Goal: Task Accomplishment & Management: Use online tool/utility

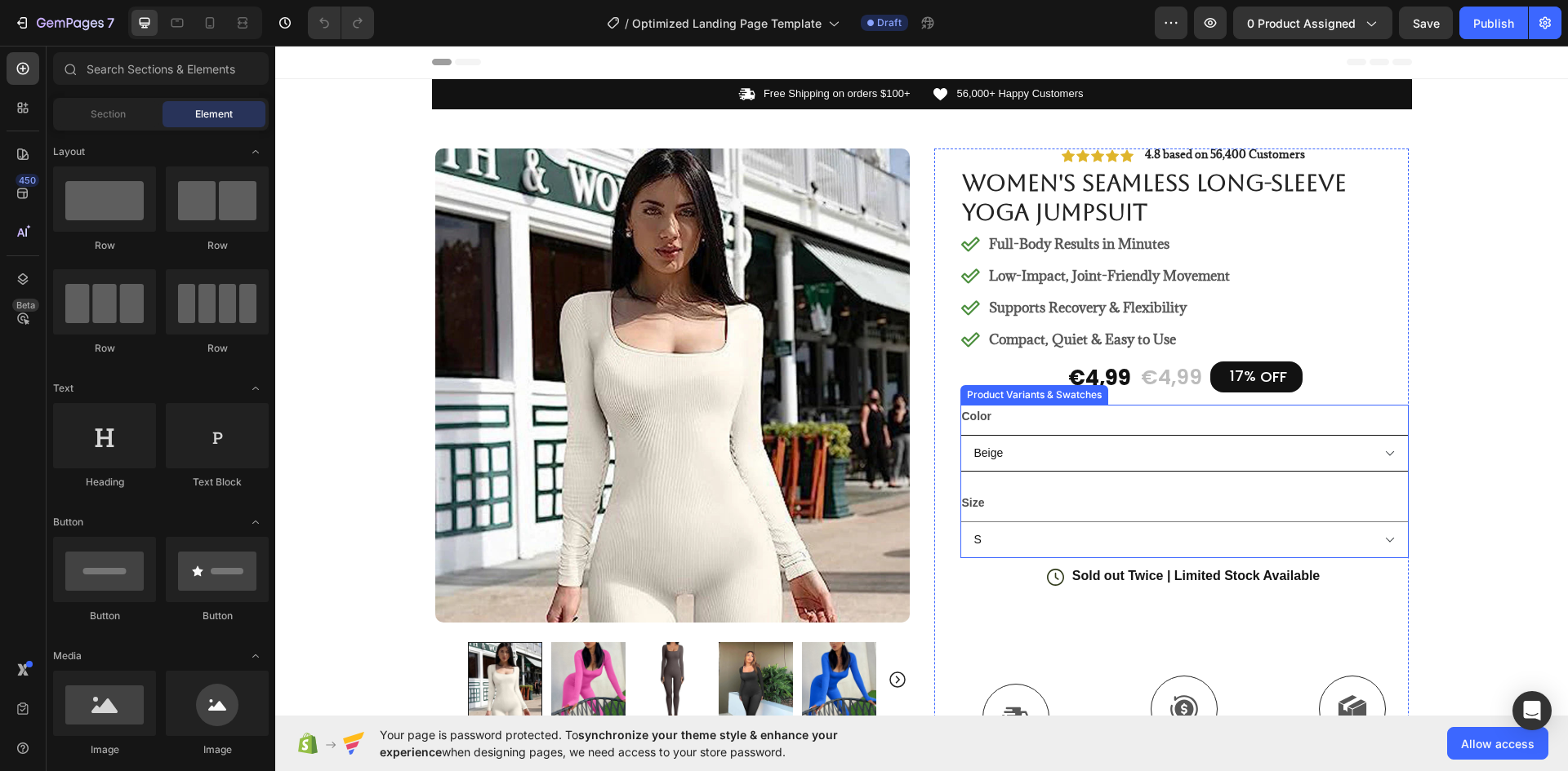
click at [1046, 457] on select "Beige Black Blue Bright Pink Coffee Dark Grey Lavender Purple Light Grey Tea Co…" at bounding box center [1183, 453] width 448 height 37
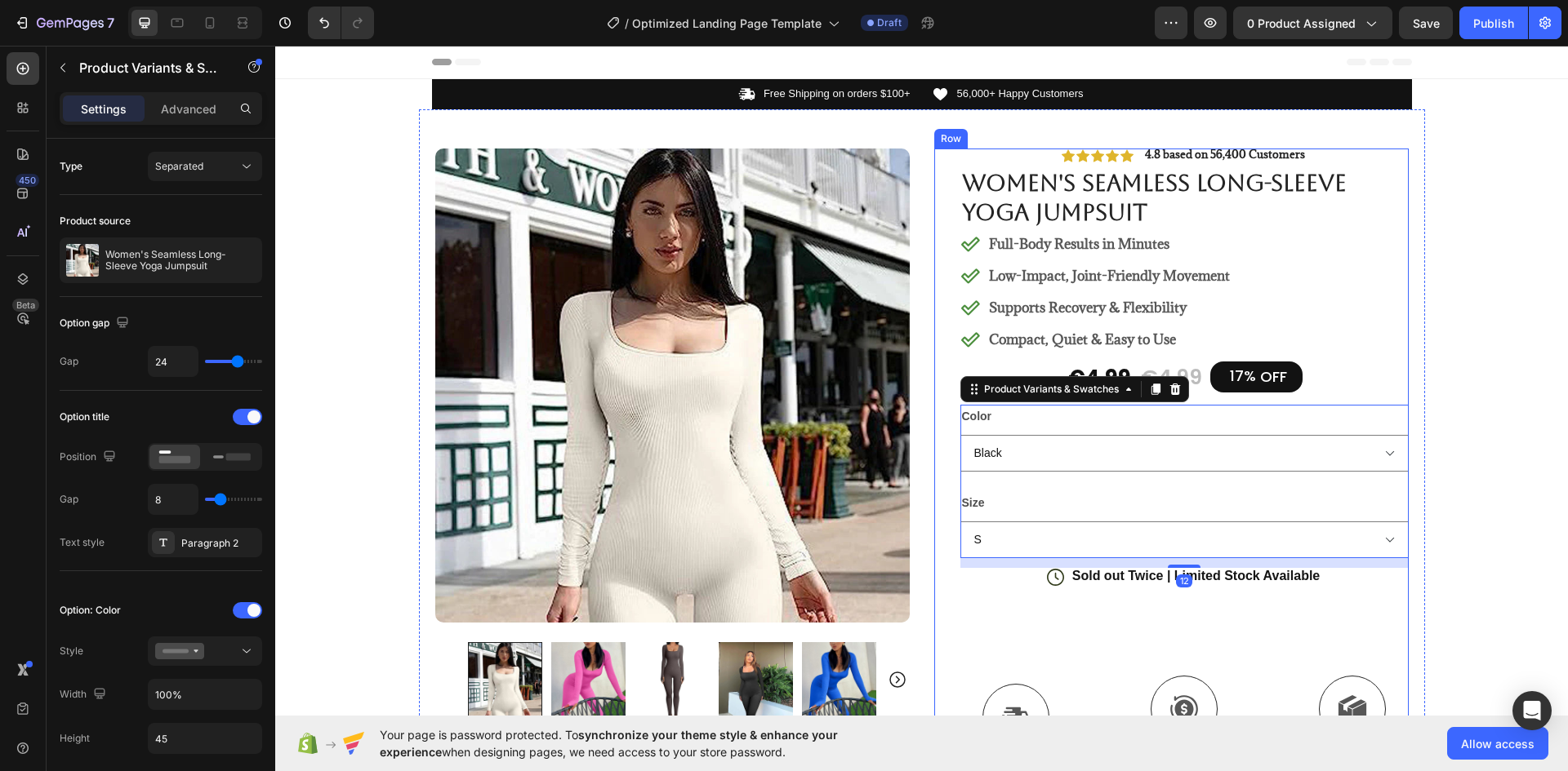
click at [960, 435] on select "Beige Black Blue Bright Pink Coffee Dark Grey Lavender Purple Light Grey Tea Co…" at bounding box center [1183, 453] width 448 height 37
select select "Black"
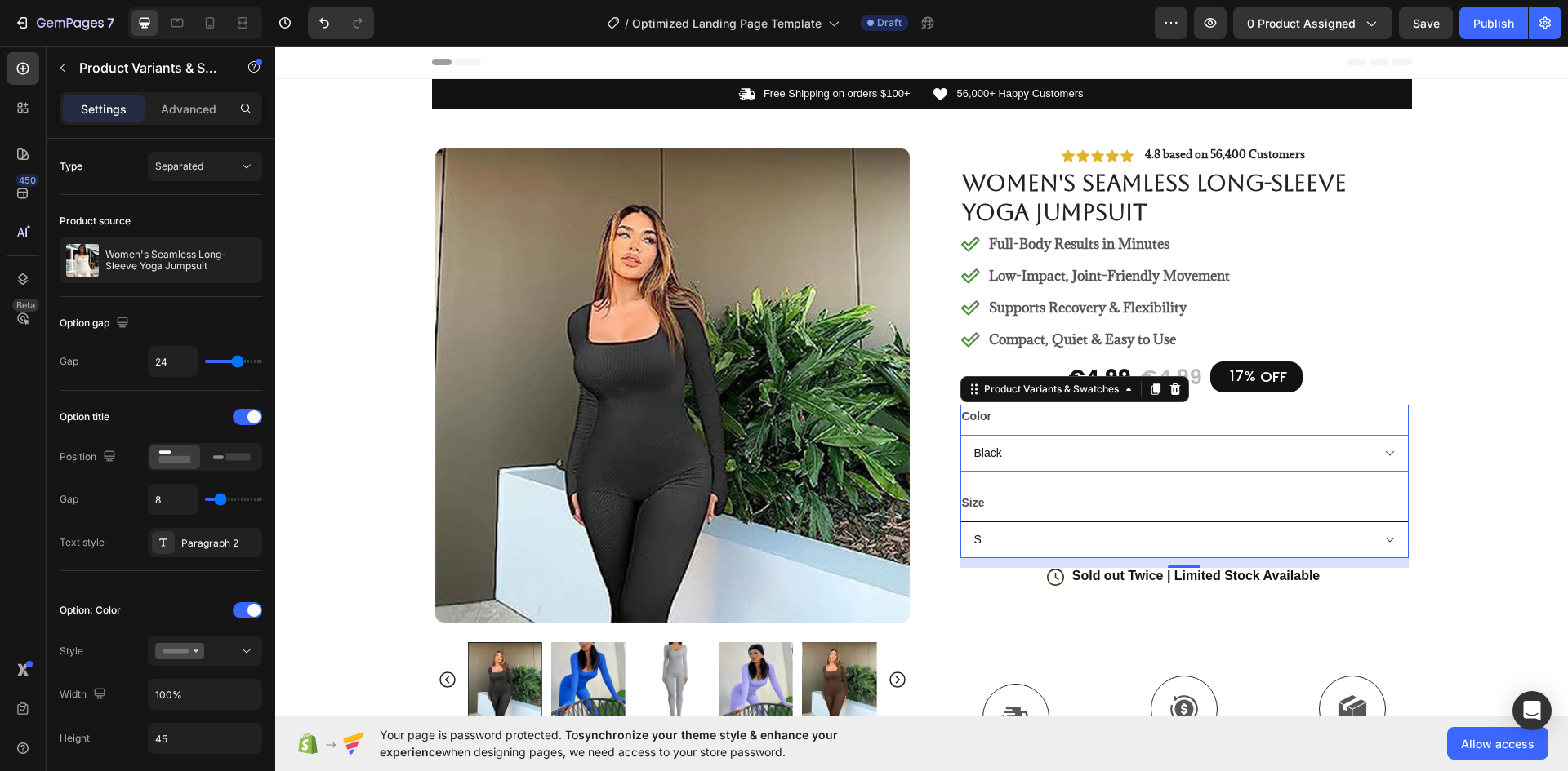
click at [1008, 544] on select "S M L XL XXL XXXL" at bounding box center [1183, 540] width 448 height 37
click at [960, 522] on select "S M L XL XXL XXXL" at bounding box center [1183, 540] width 448 height 37
select select "XL"
click at [1039, 473] on div "Color Beige Black Blue Bright Pink Coffee Dark Grey Lavender Purple Light Grey …" at bounding box center [1183, 482] width 448 height 154
click at [1039, 449] on select "Beige Black Blue Bright Pink Coffee Dark Grey Lavender Purple Light Grey Tea Co…" at bounding box center [1183, 453] width 448 height 37
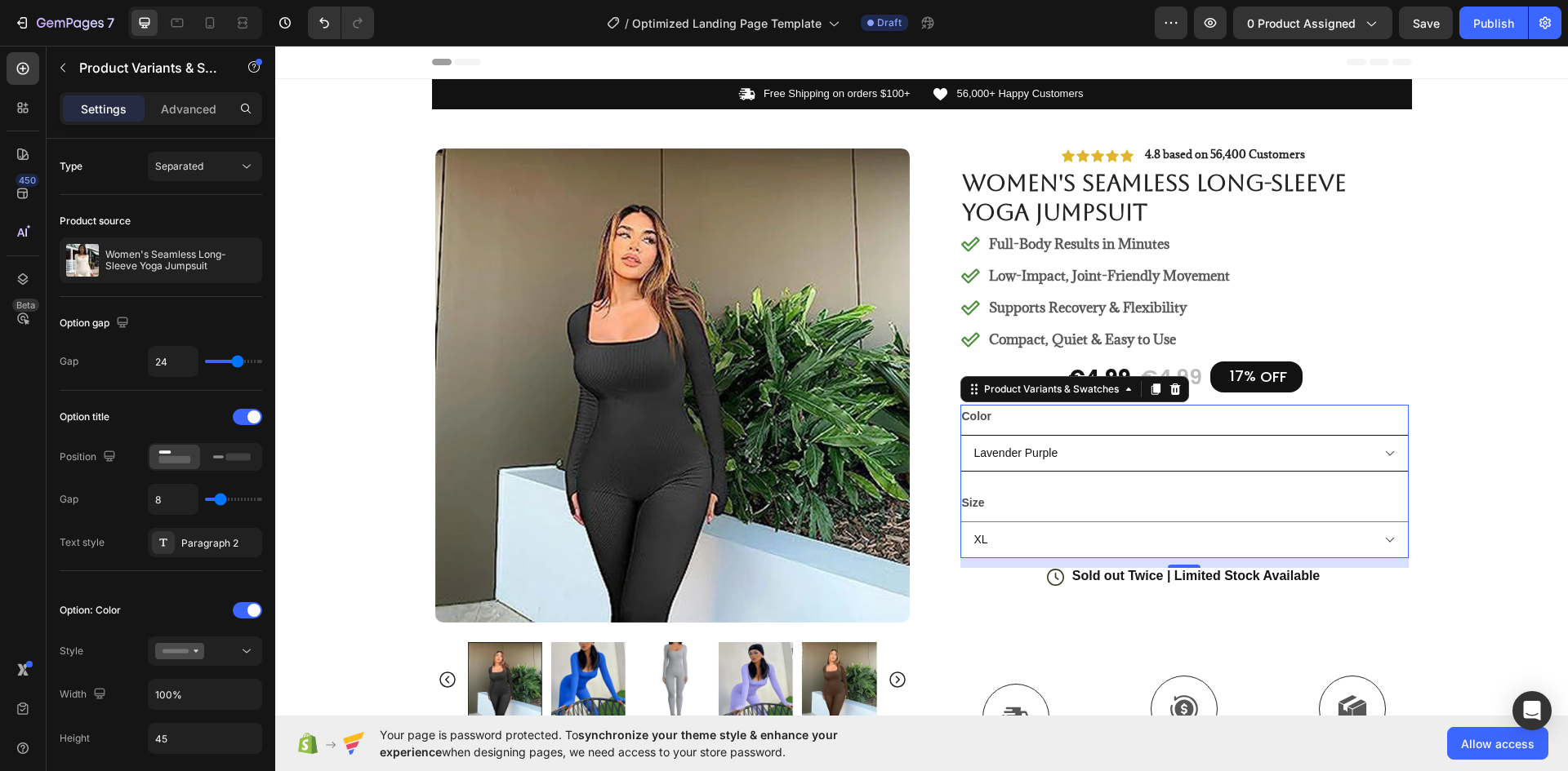
click at [960, 435] on select "Beige Black Blue Bright Pink Coffee Dark Grey Lavender Purple Light Grey Tea Co…" at bounding box center [1183, 453] width 448 height 37
select select "Lavender Purple"
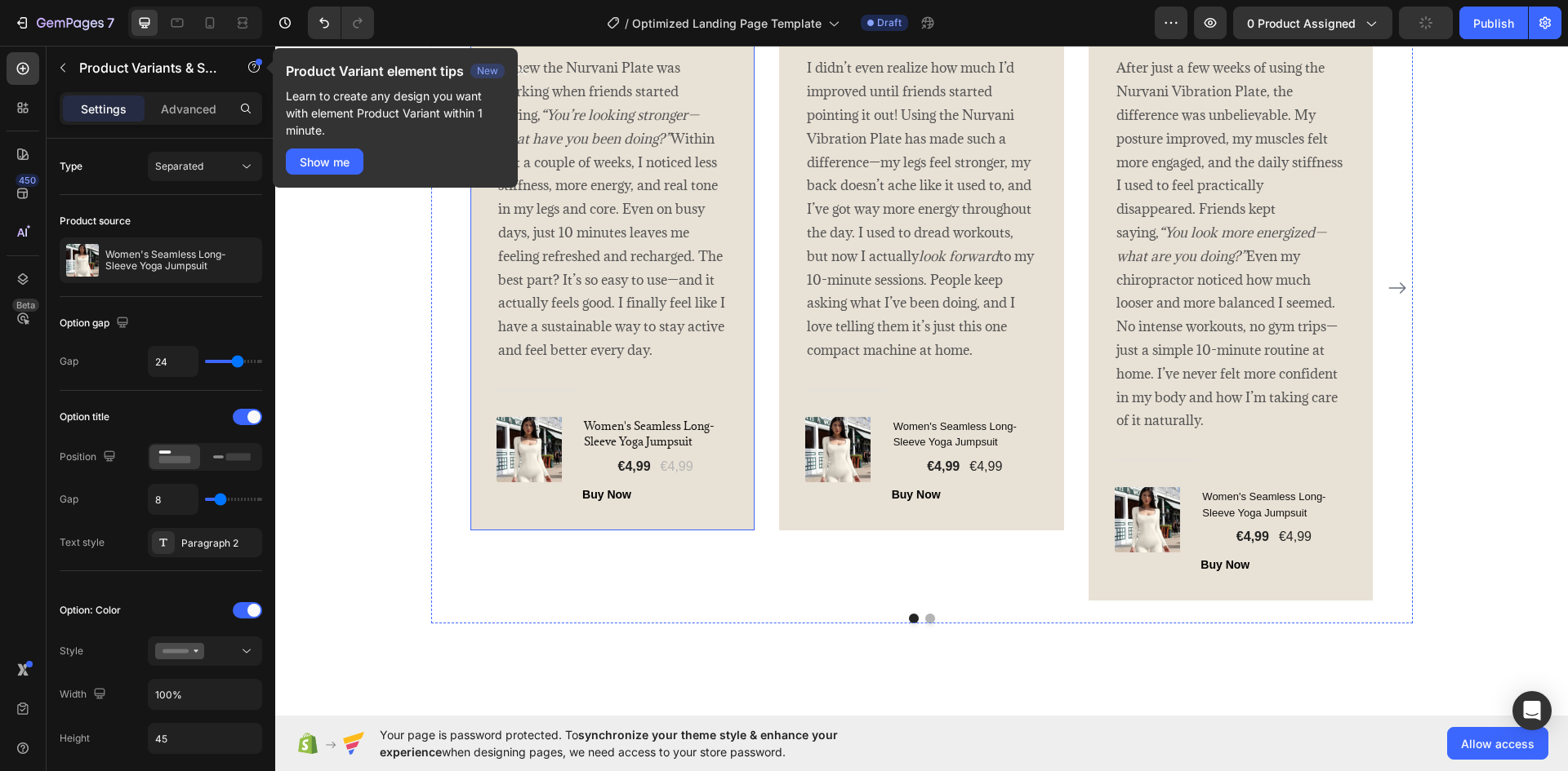
scroll to position [3101, 0]
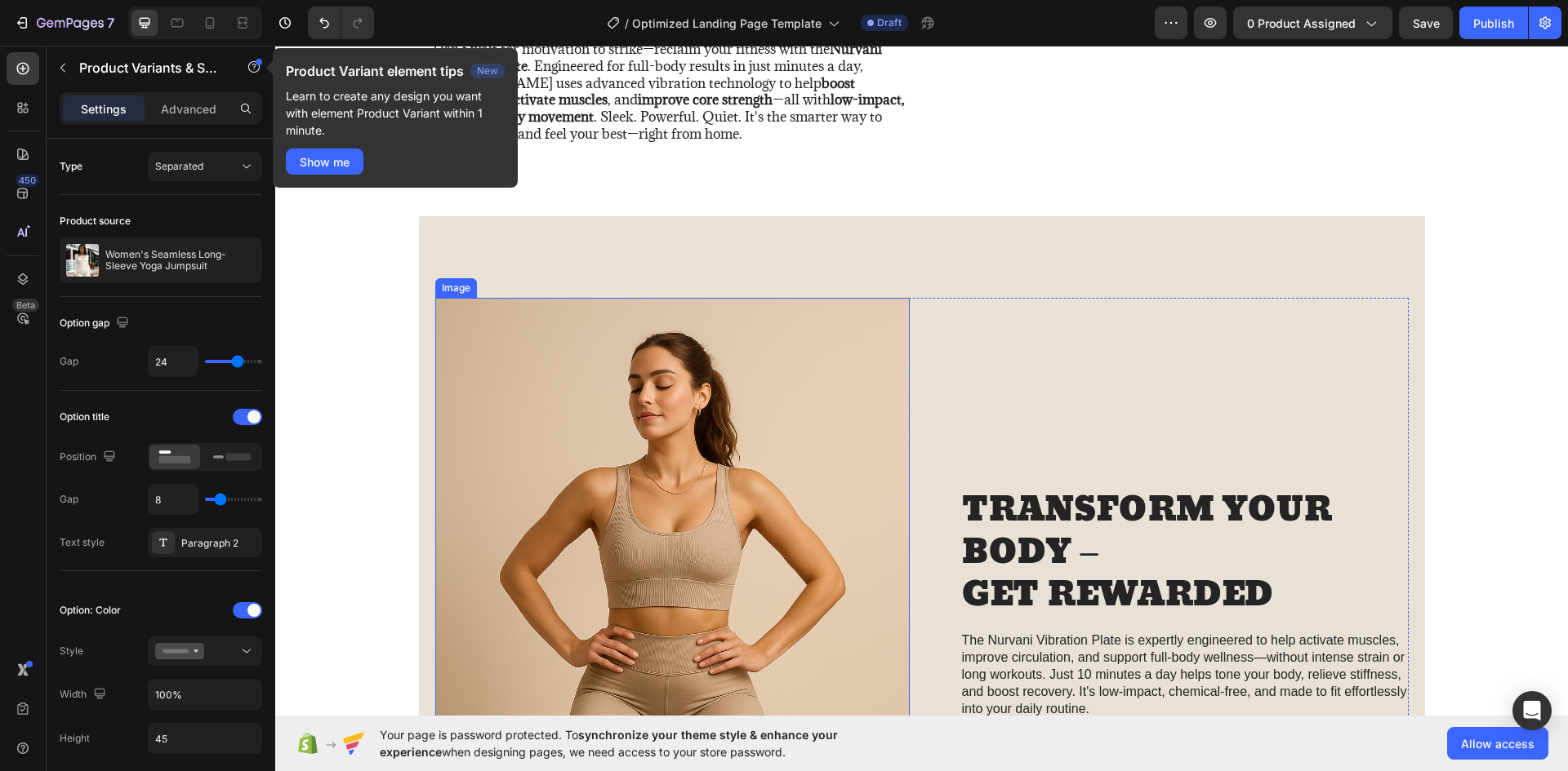
select select "Lavender Purple"
select select "XL"
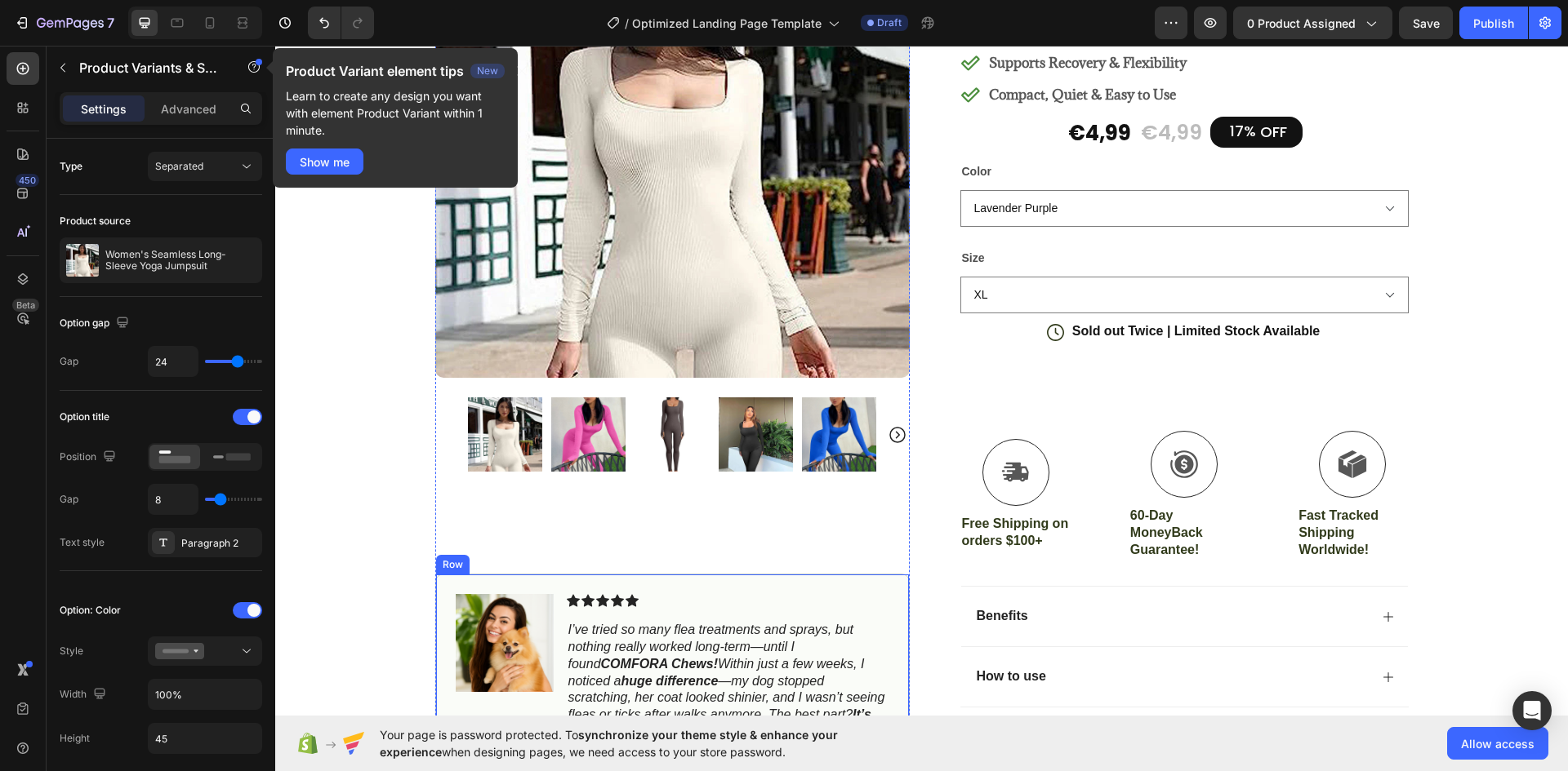
scroll to position [0, 0]
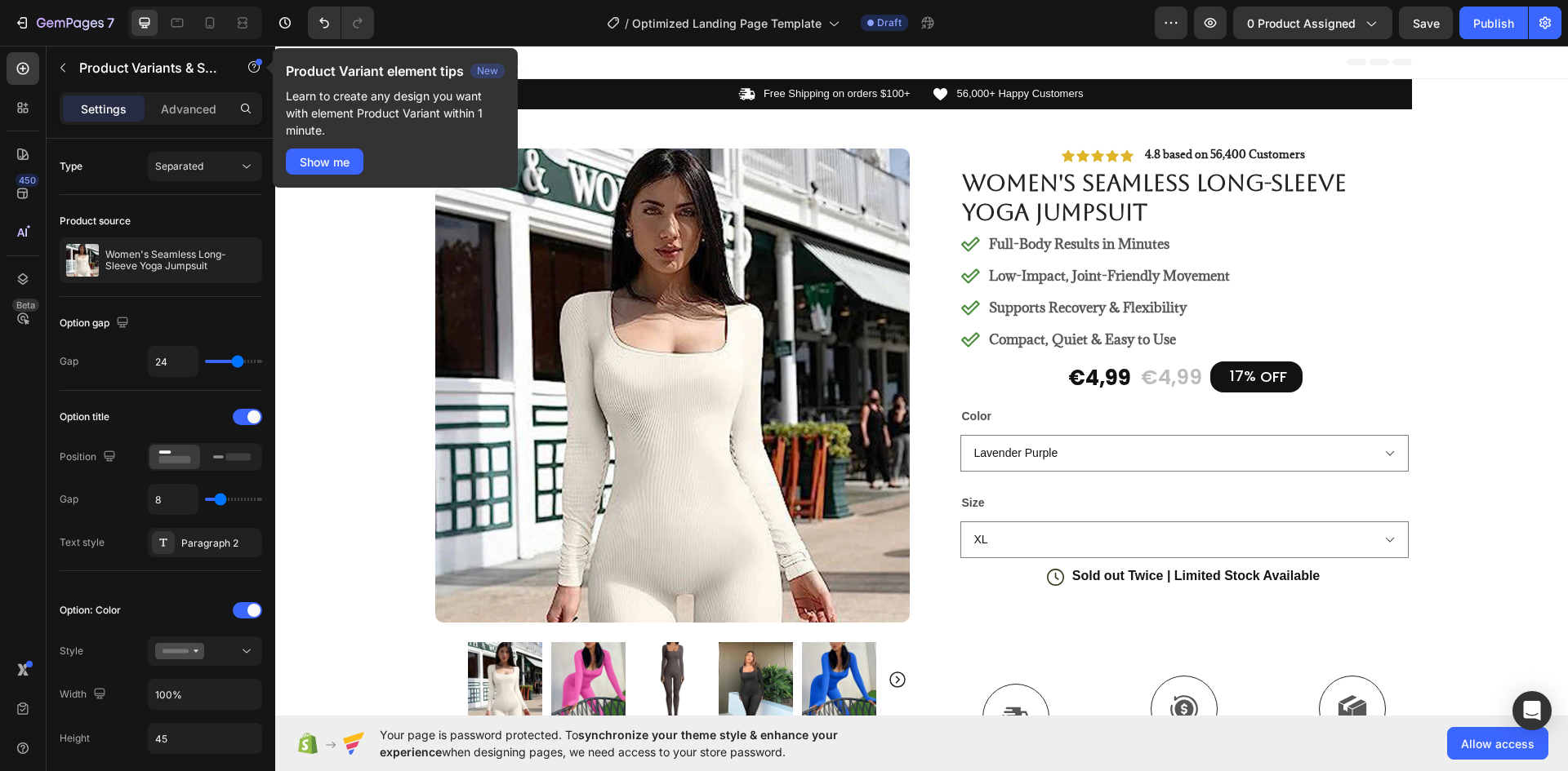
click at [564, 57] on div "Header" at bounding box center [922, 61] width 980 height 32
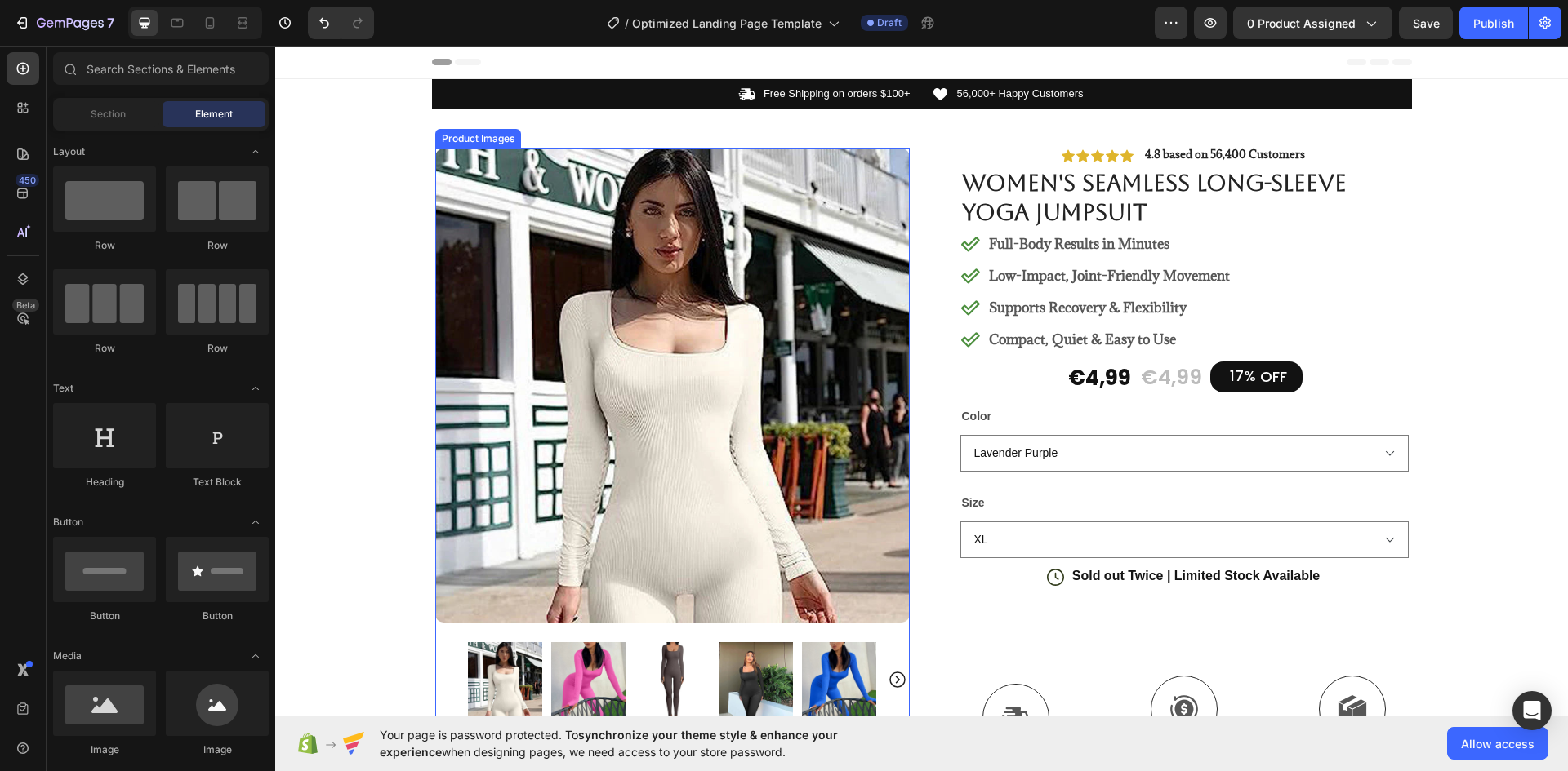
click at [618, 319] on img at bounding box center [672, 386] width 475 height 474
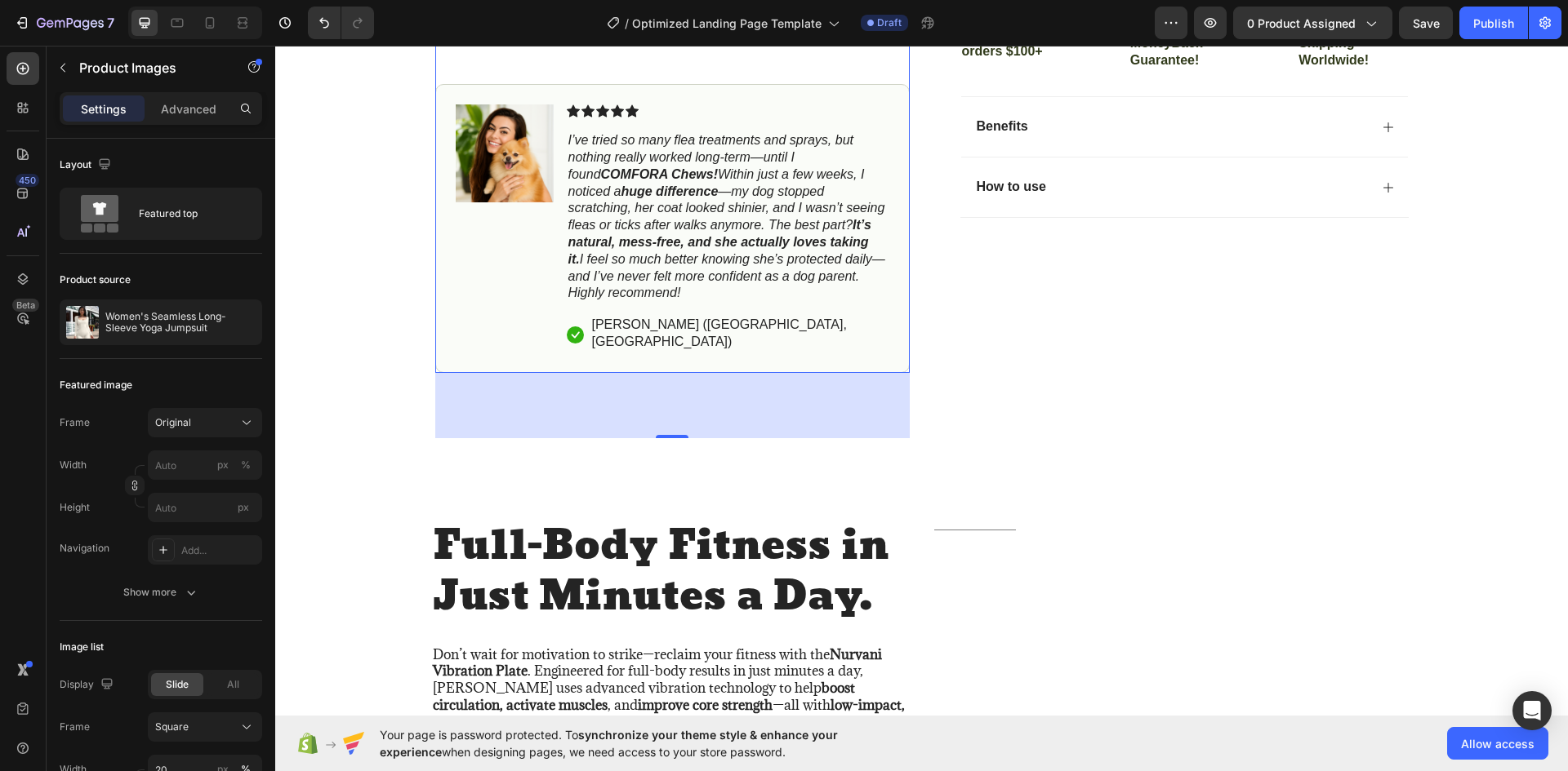
scroll to position [326, 0]
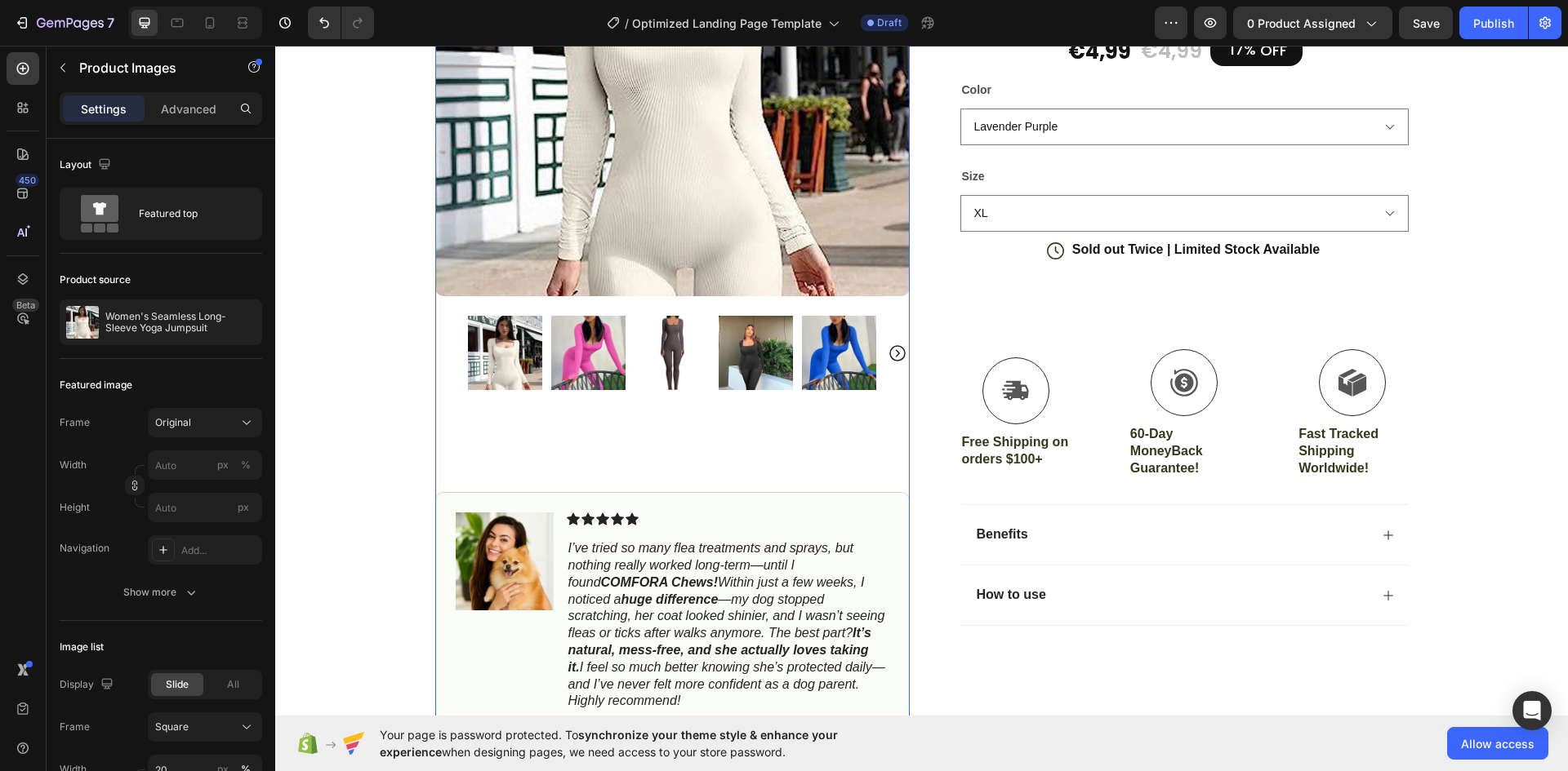
click at [668, 355] on img at bounding box center [671, 353] width 74 height 74
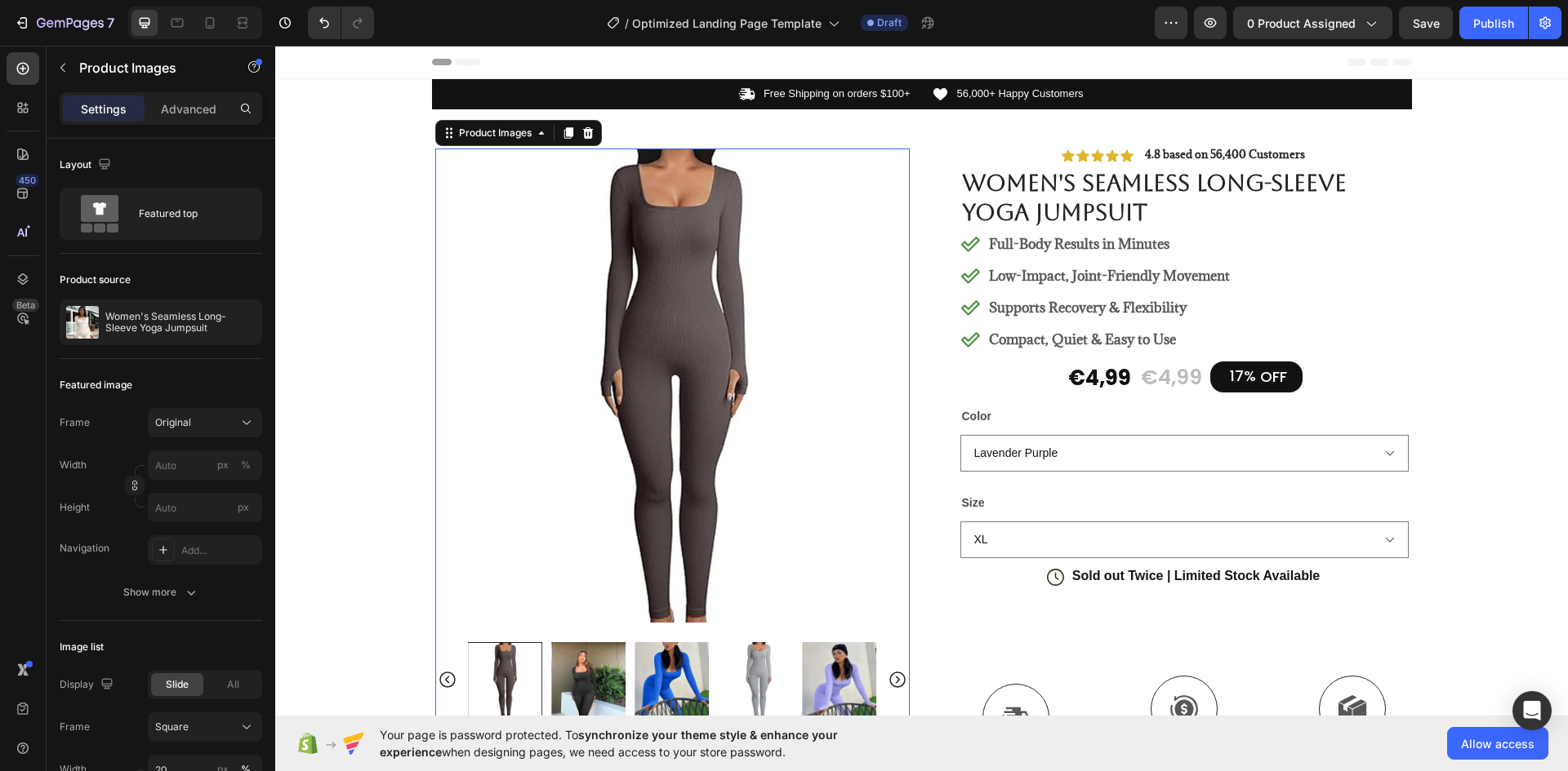
scroll to position [245, 0]
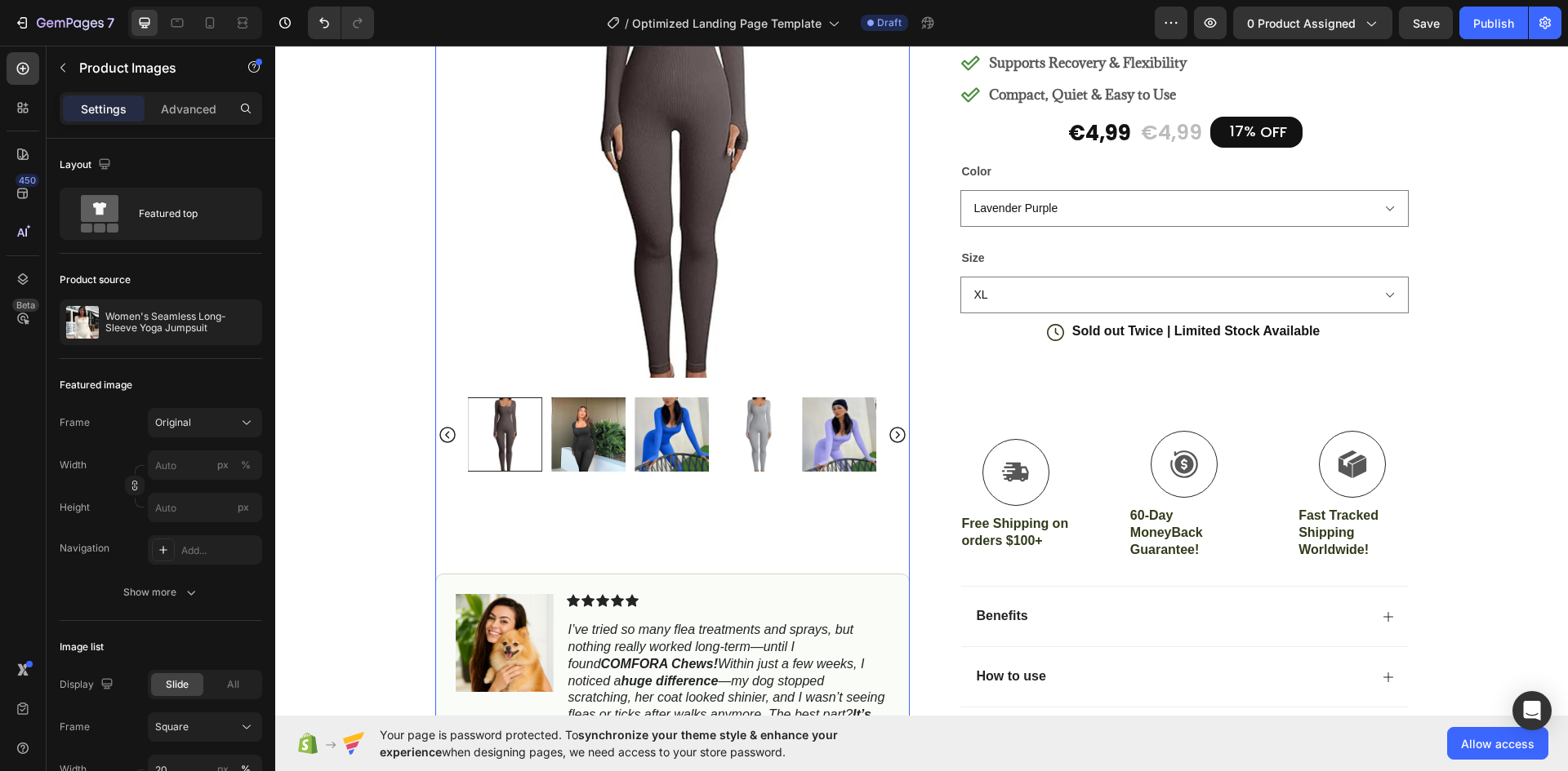
click at [694, 439] on img at bounding box center [671, 435] width 74 height 74
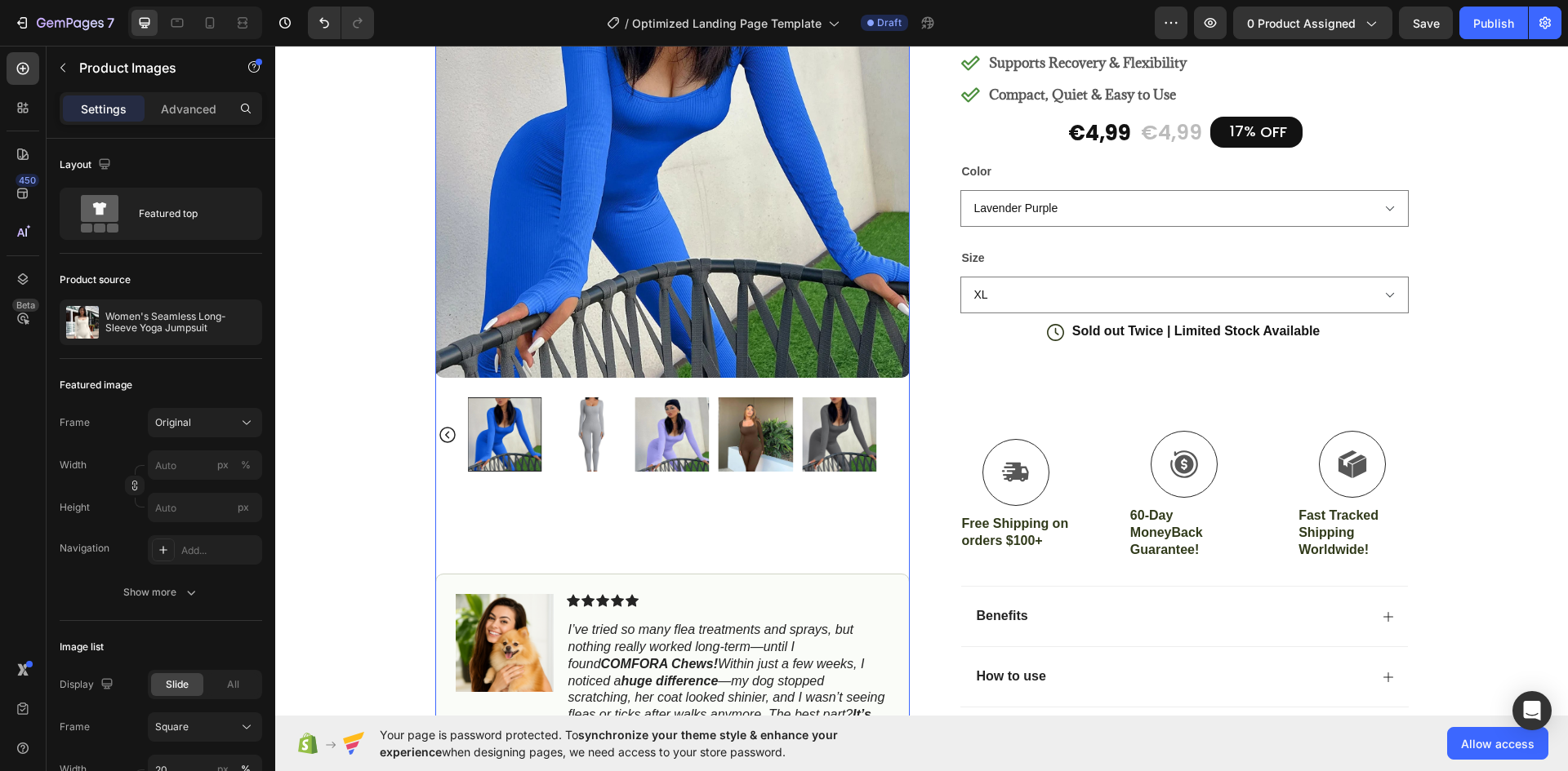
click at [804, 432] on img at bounding box center [839, 435] width 74 height 74
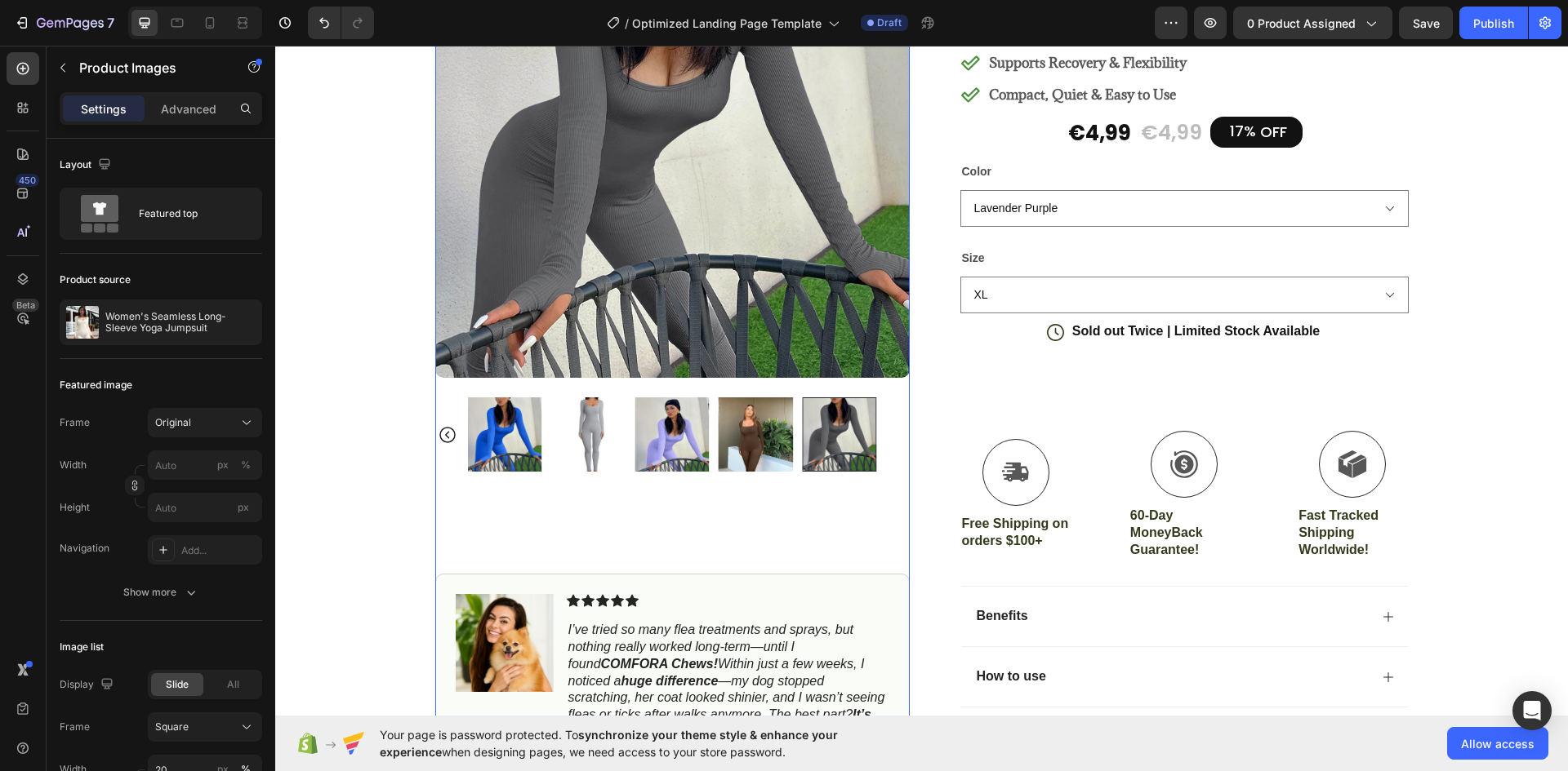
scroll to position [82, 0]
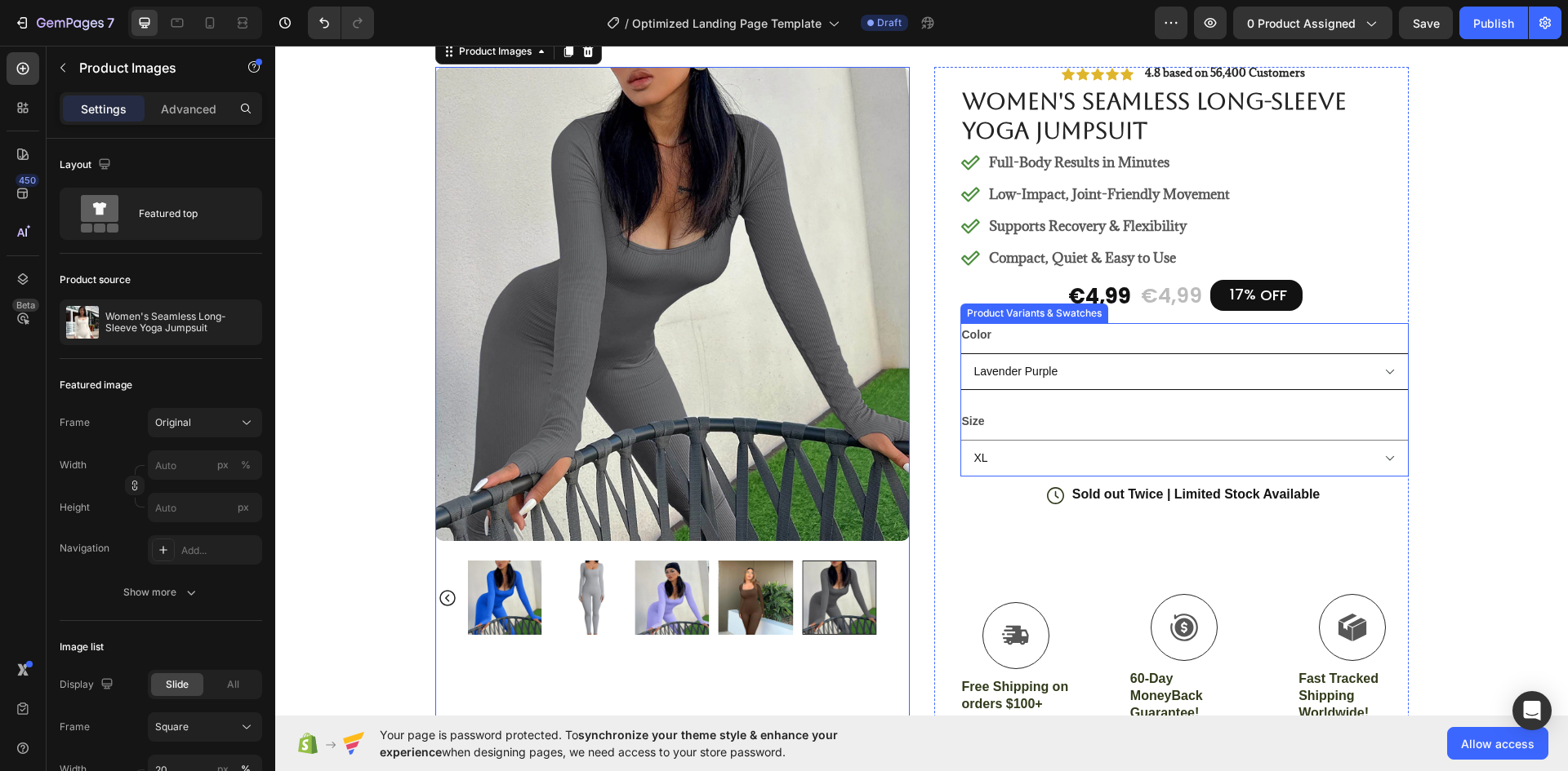
click at [1042, 377] on select "Beige Black Blue Bright Pink Coffee Dark Grey Lavender Purple Light Grey Tea Co…" at bounding box center [1183, 372] width 448 height 37
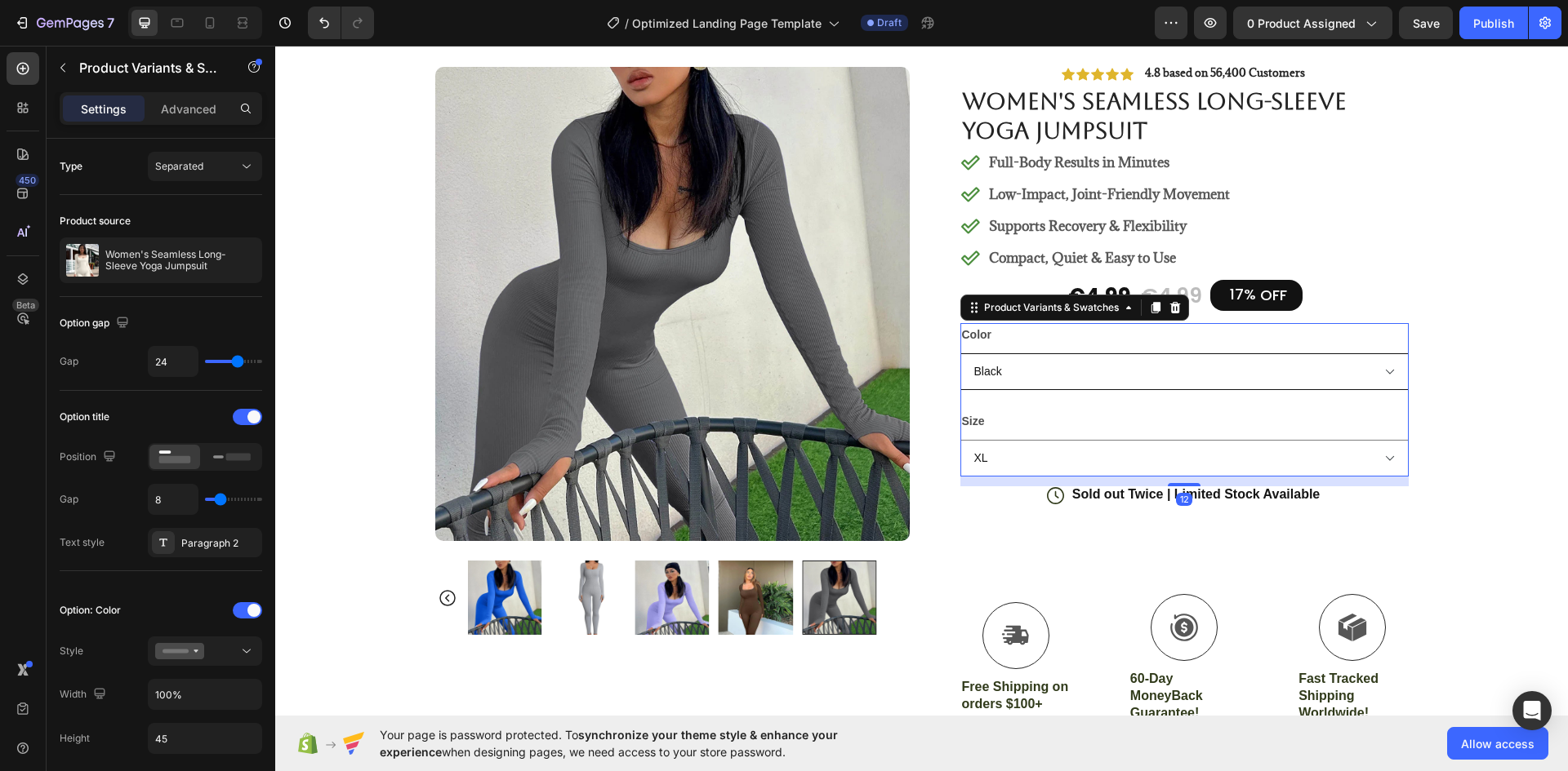
click at [960, 353] on select "Beige Black Blue Bright Pink Coffee Dark Grey Lavender Purple Light Grey Tea Co…" at bounding box center [1183, 372] width 448 height 37
select select "Black"
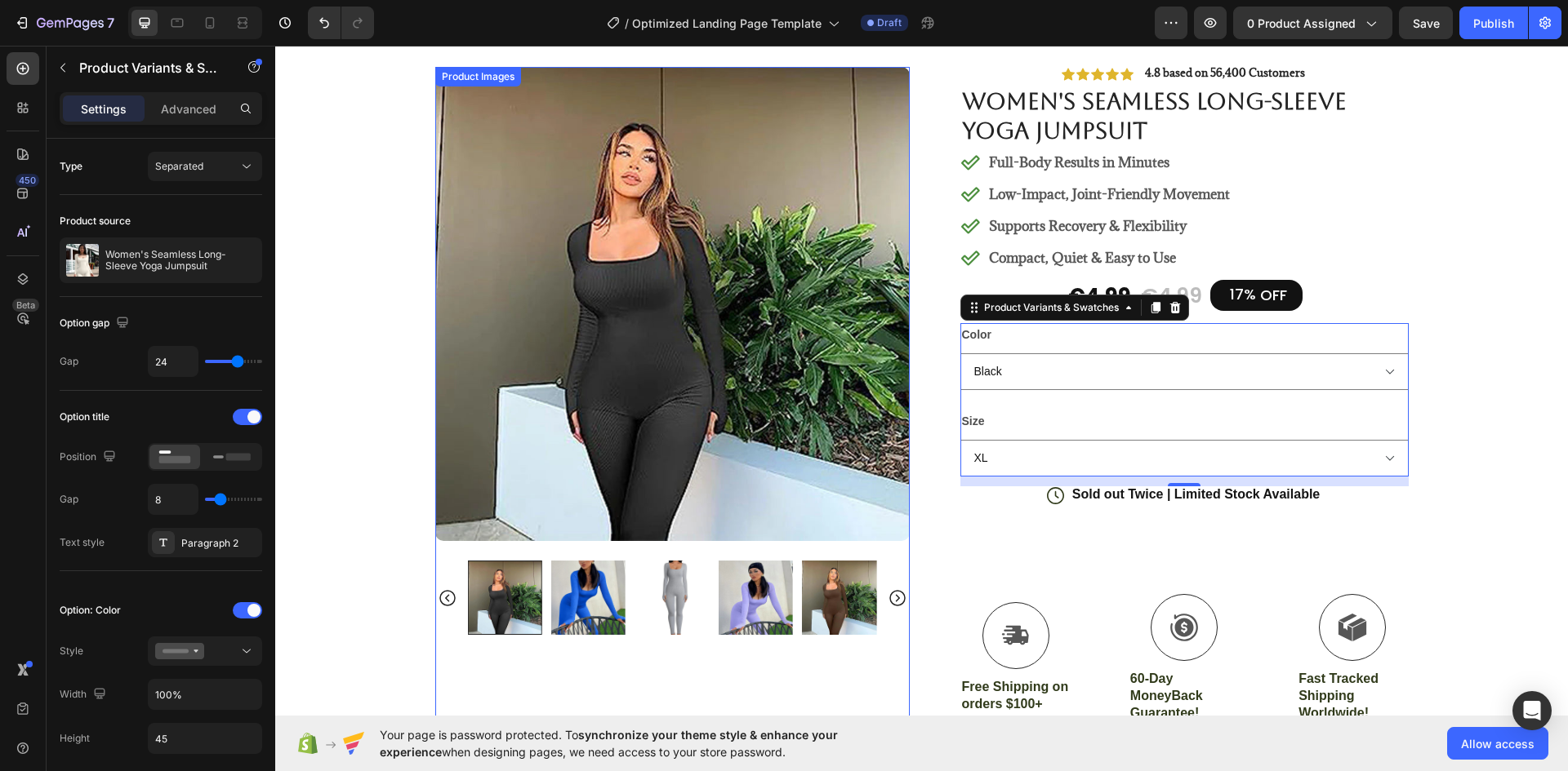
click at [677, 322] on img at bounding box center [672, 304] width 475 height 474
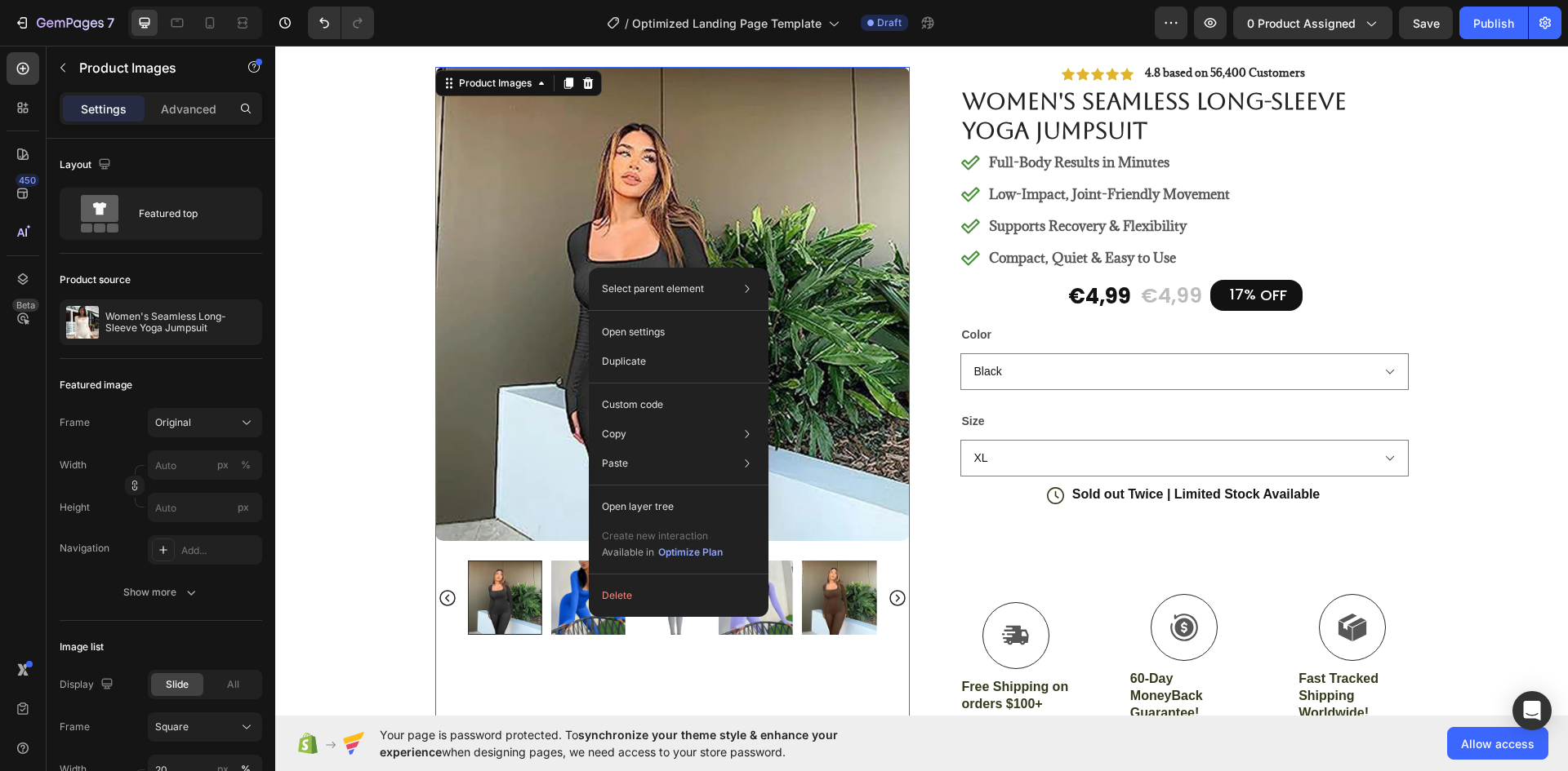
click at [565, 266] on img at bounding box center [672, 304] width 475 height 474
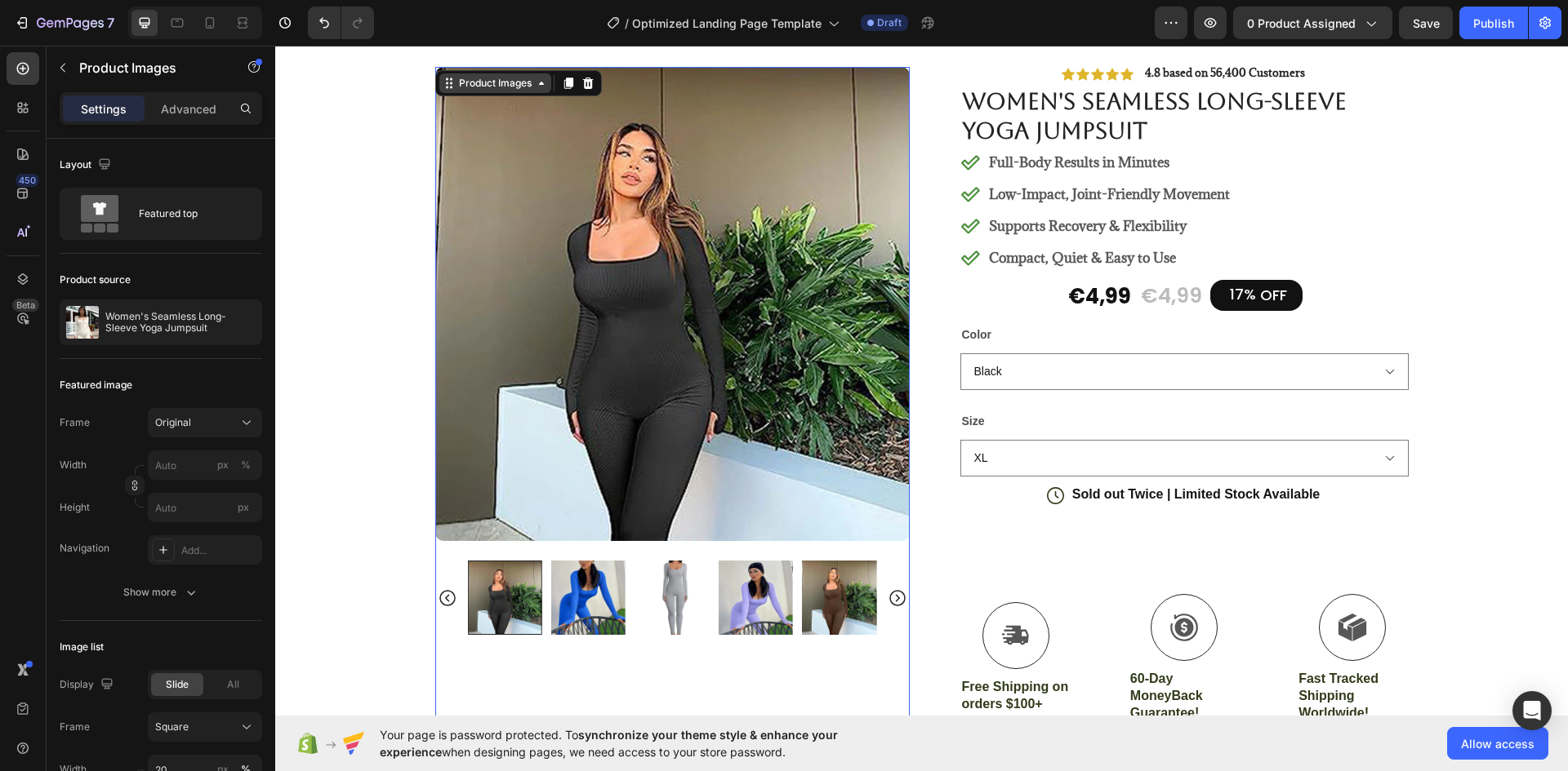
click at [509, 81] on div "Product Images" at bounding box center [494, 83] width 79 height 15
click at [516, 85] on div "Product Images" at bounding box center [494, 83] width 79 height 15
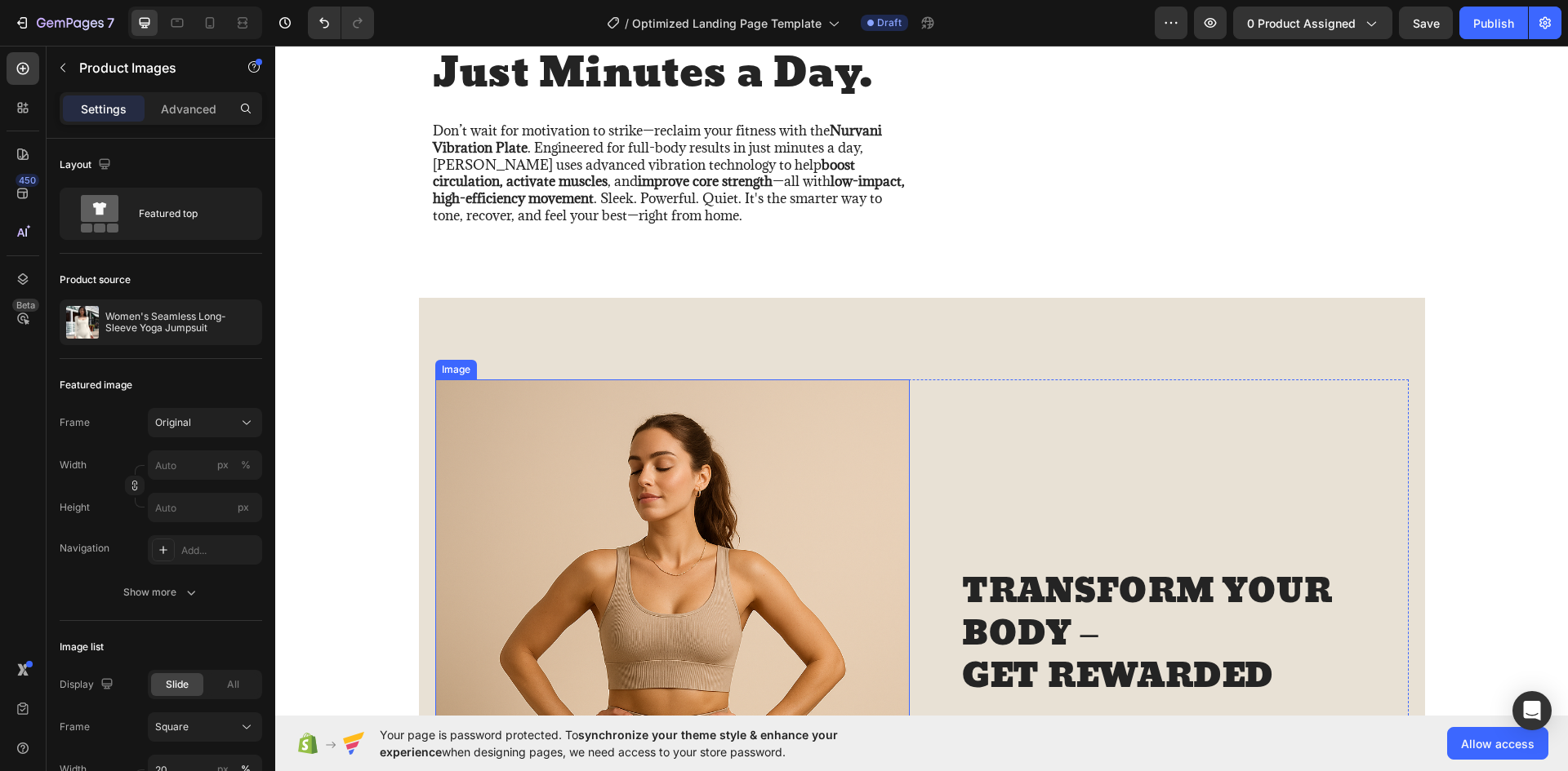
scroll to position [1143, 0]
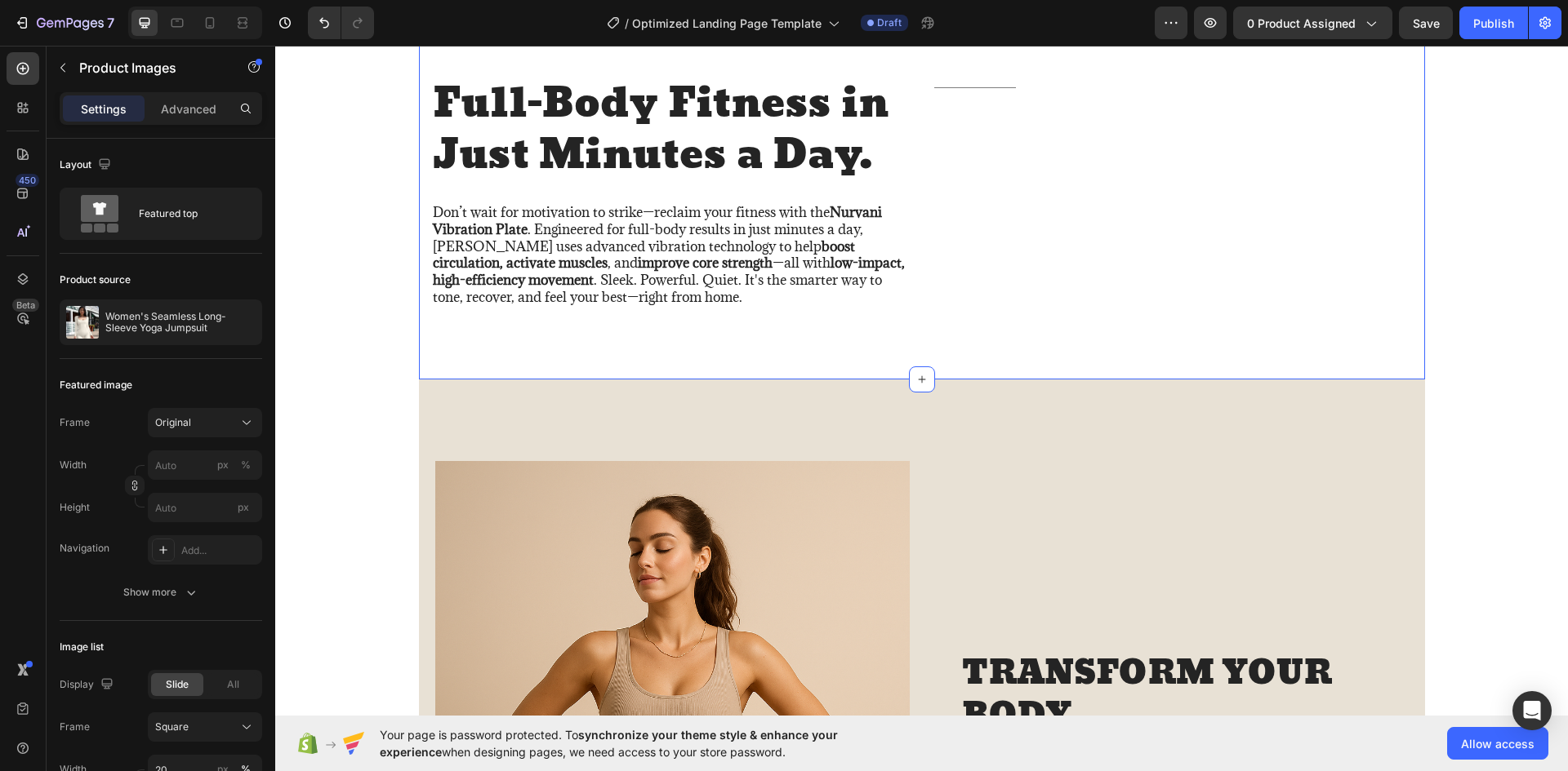
select select "Black"
select select "XL"
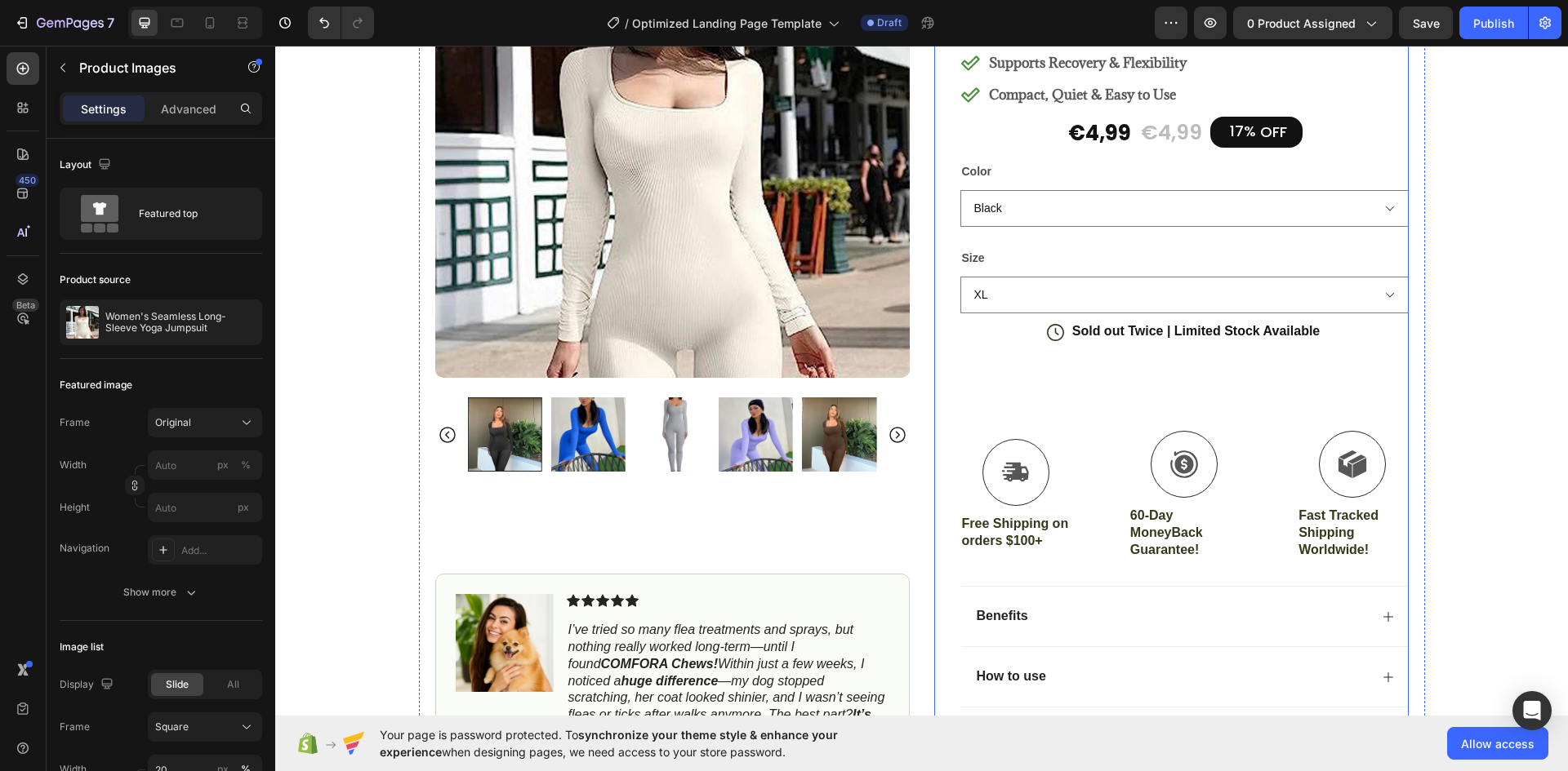
scroll to position [326, 0]
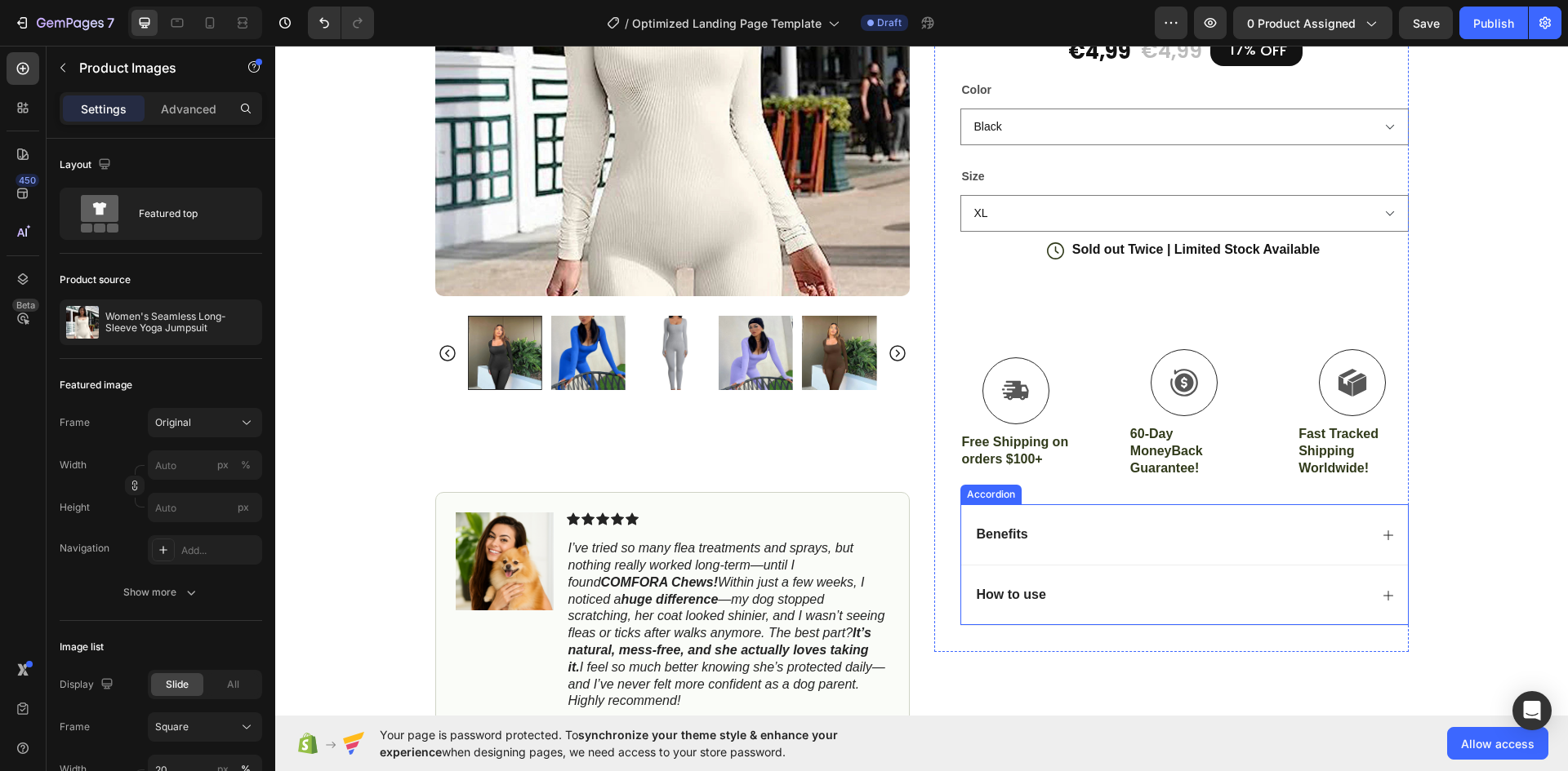
click at [1389, 533] on div "Benefits" at bounding box center [1184, 534] width 447 height 60
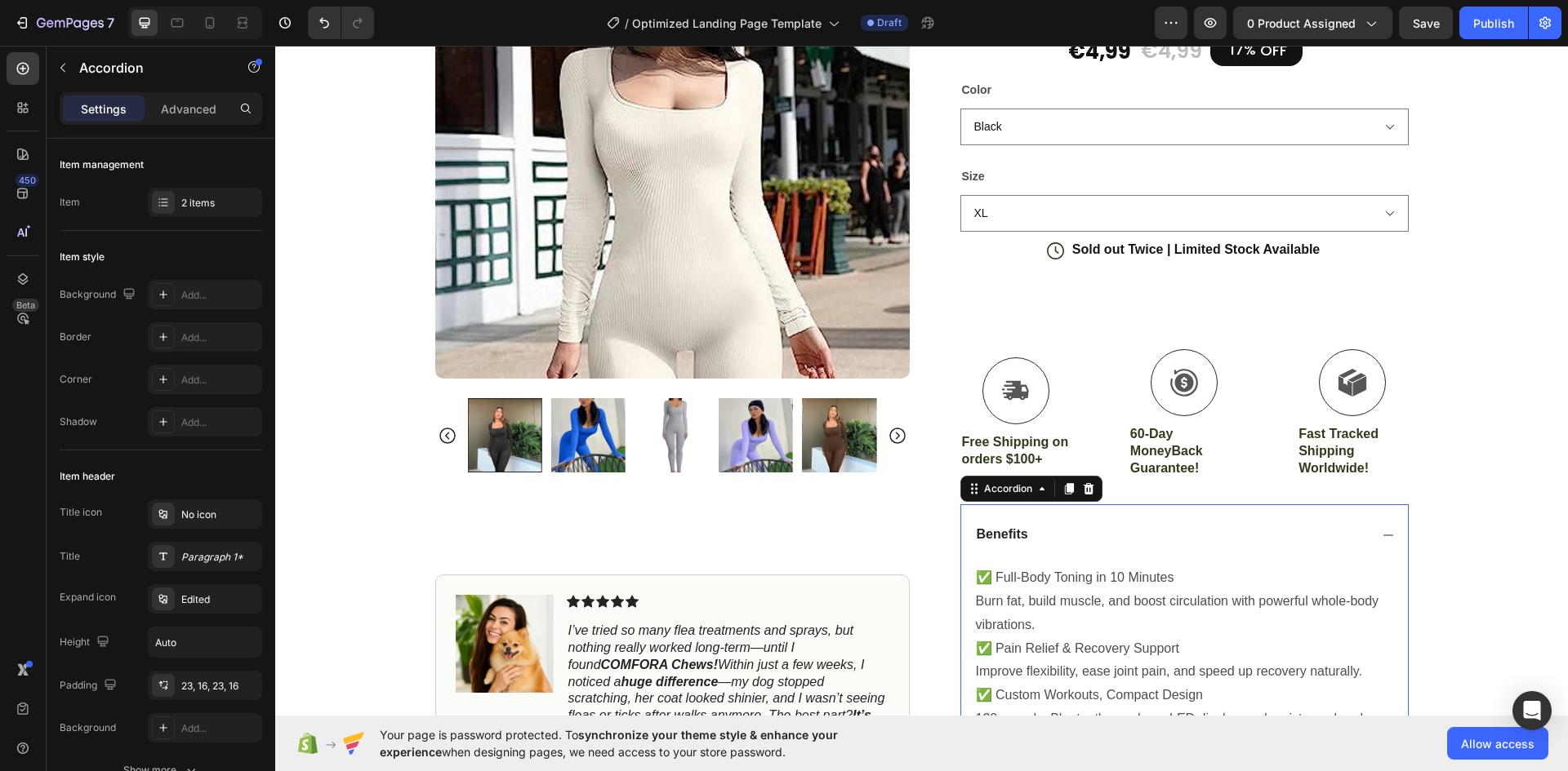
click at [1389, 533] on div "Benefits" at bounding box center [1184, 534] width 447 height 60
